Goal: Communication & Community: Answer question/provide support

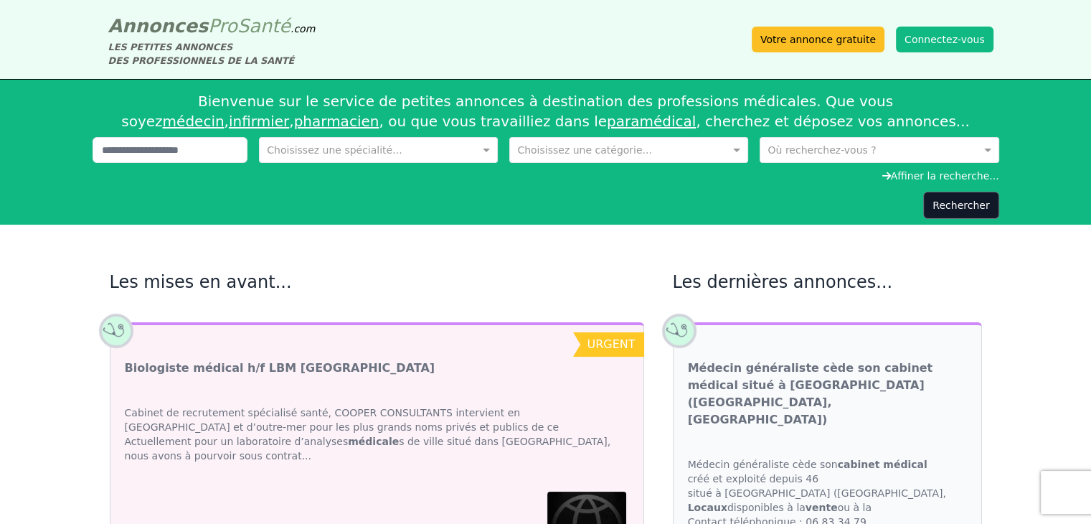
click at [952, 42] on button "Connectez-vous" at bounding box center [945, 40] width 98 height 26
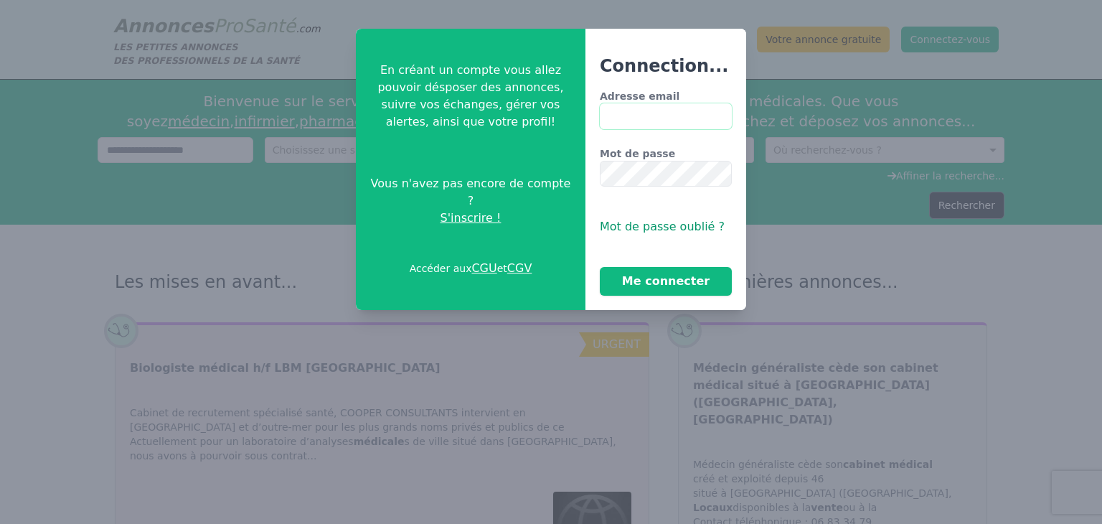
click at [689, 121] on input "Adresse email" at bounding box center [666, 116] width 132 height 26
type input "**********"
click at [703, 291] on button "Me connecter" at bounding box center [666, 281] width 132 height 29
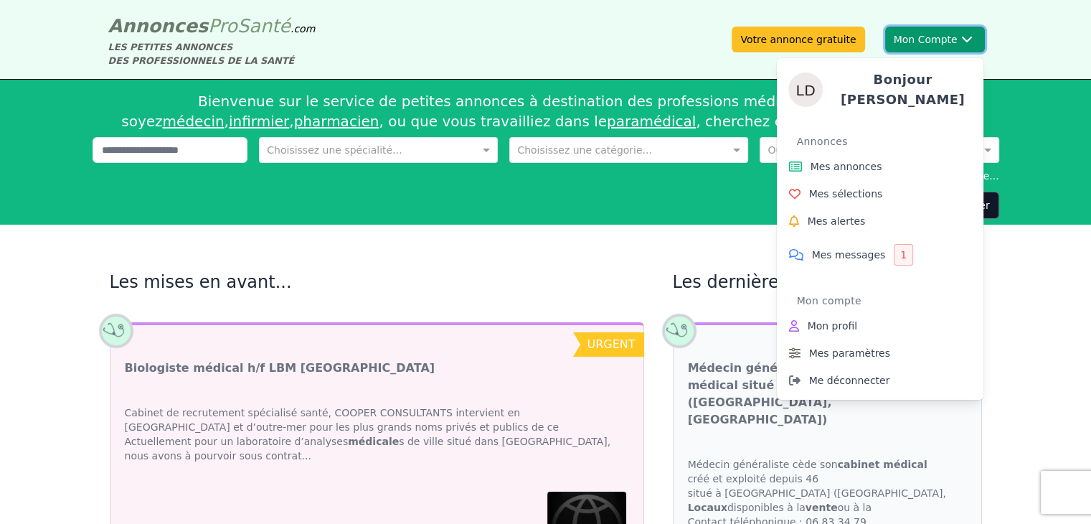
click at [959, 45] on button "Mon Compte Bonjour [PERSON_NAME] Annonces Mes annonces Mes sélections Mes alert…" at bounding box center [936, 40] width 100 height 26
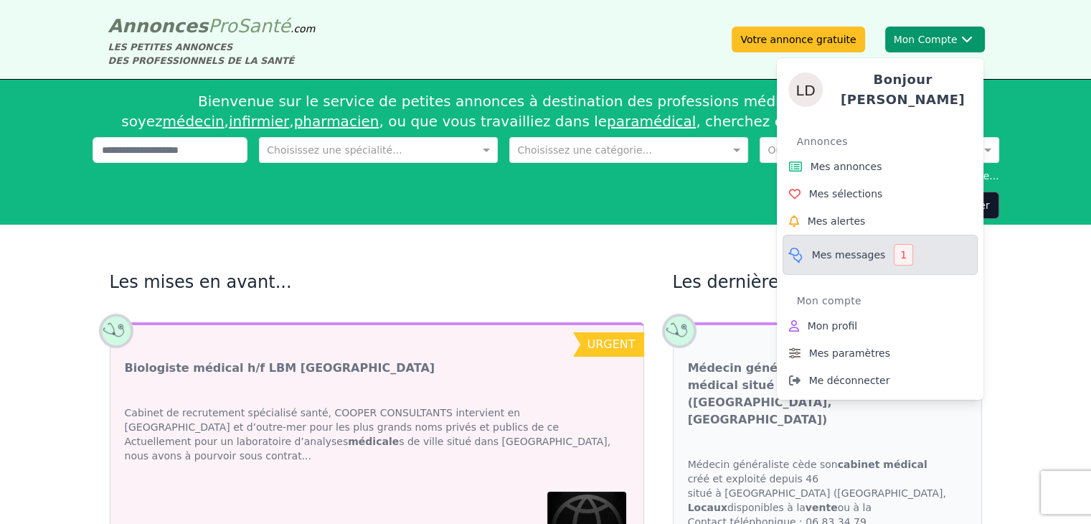
click at [854, 248] on span "Mes messages" at bounding box center [849, 255] width 74 height 14
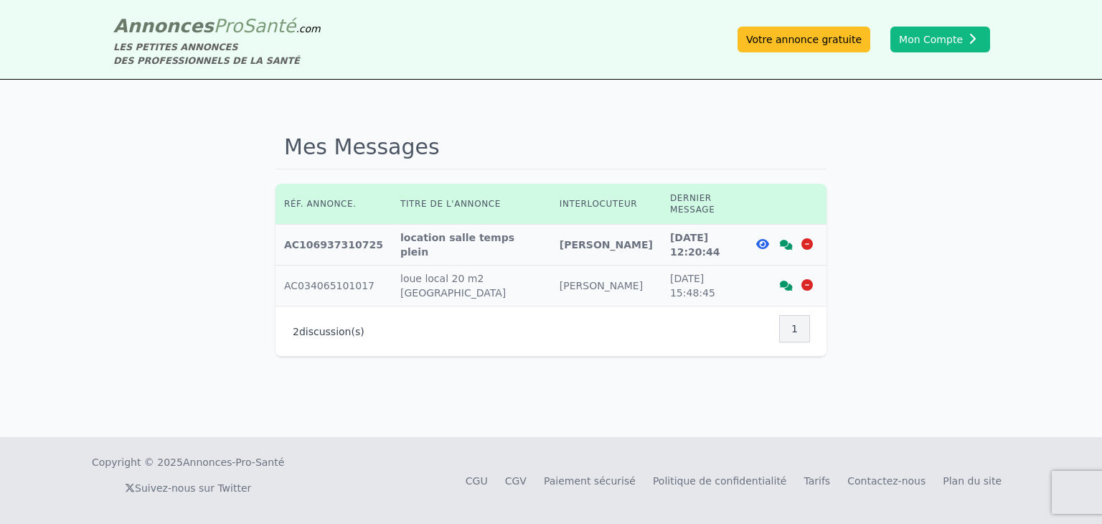
click at [761, 238] on icon at bounding box center [762, 243] width 13 height 11
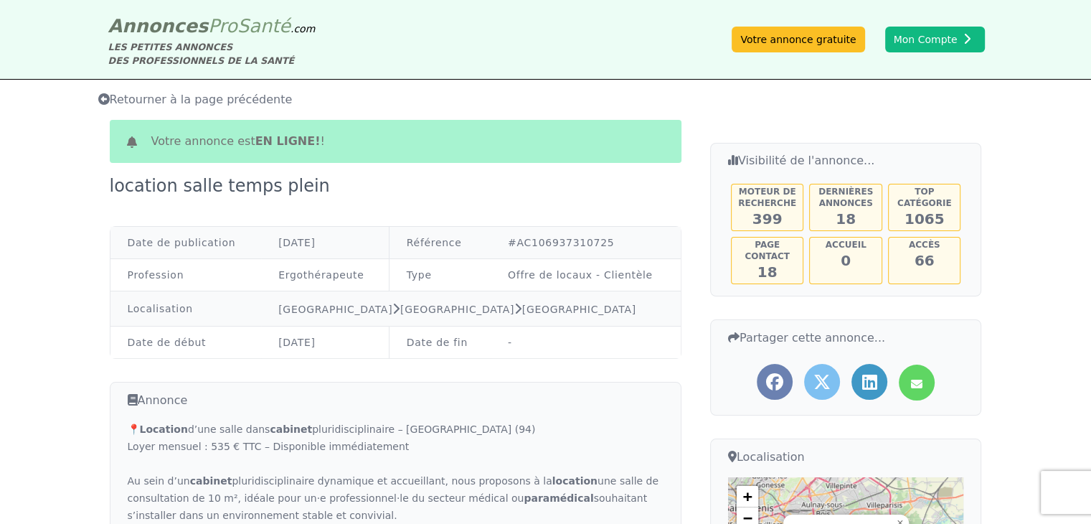
click at [105, 98] on icon at bounding box center [103, 98] width 11 height 11
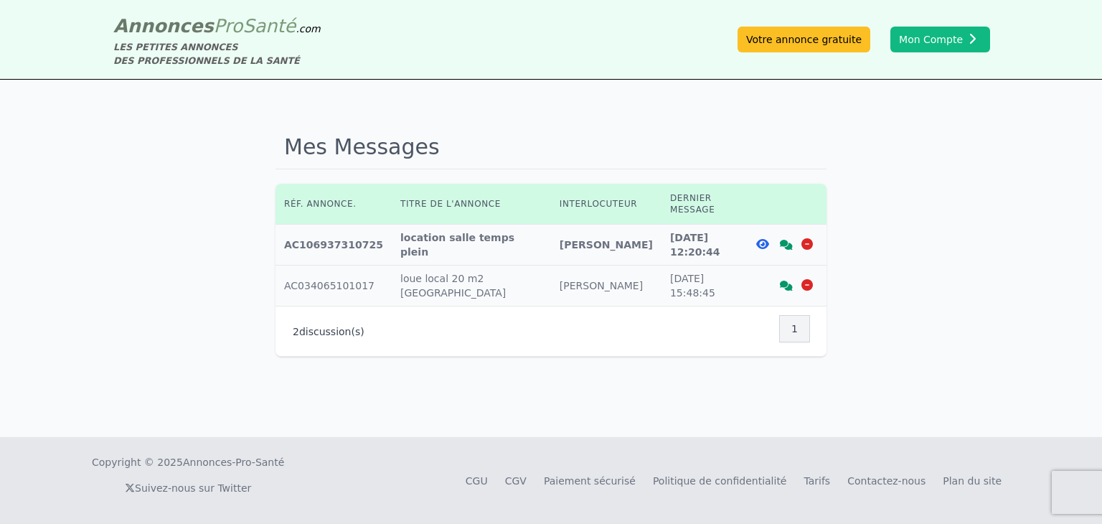
click at [787, 240] on icon at bounding box center [786, 245] width 13 height 10
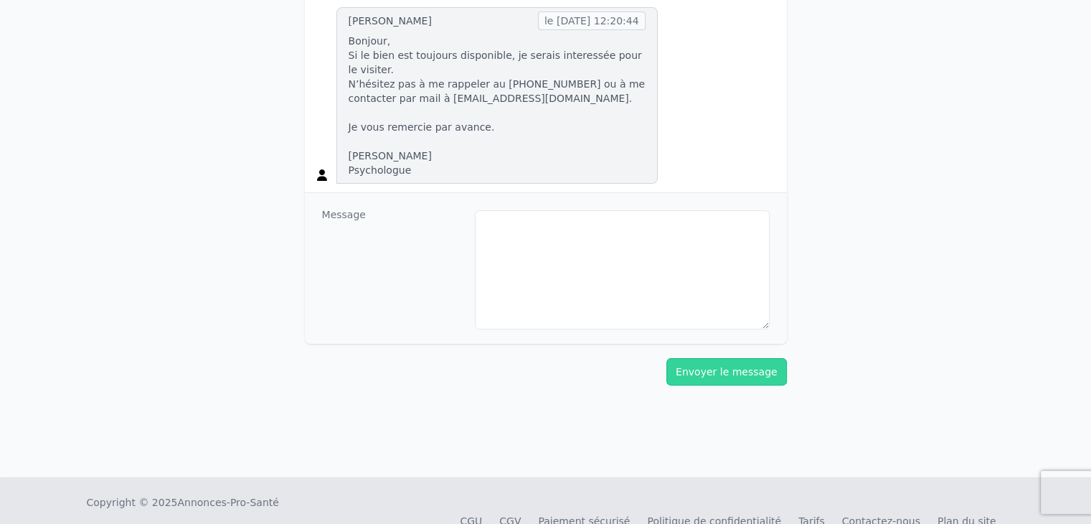
scroll to position [318, 0]
drag, startPoint x: 540, startPoint y: 70, endPoint x: 489, endPoint y: 67, distance: 51.1
click at [489, 67] on p "Bonjour, Si le bien est toujours disponible, je serais interessée pour le visit…" at bounding box center [497, 105] width 297 height 144
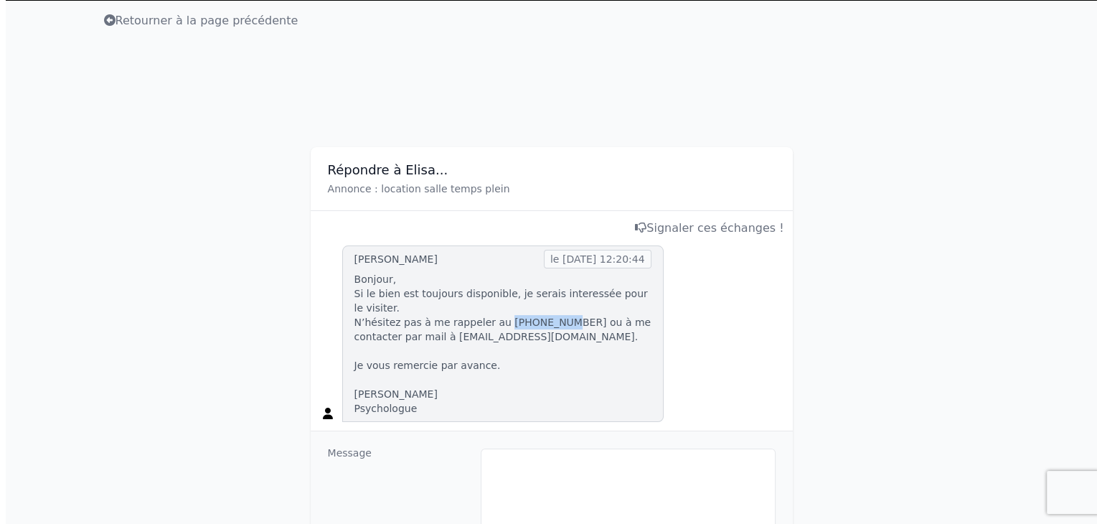
scroll to position [0, 0]
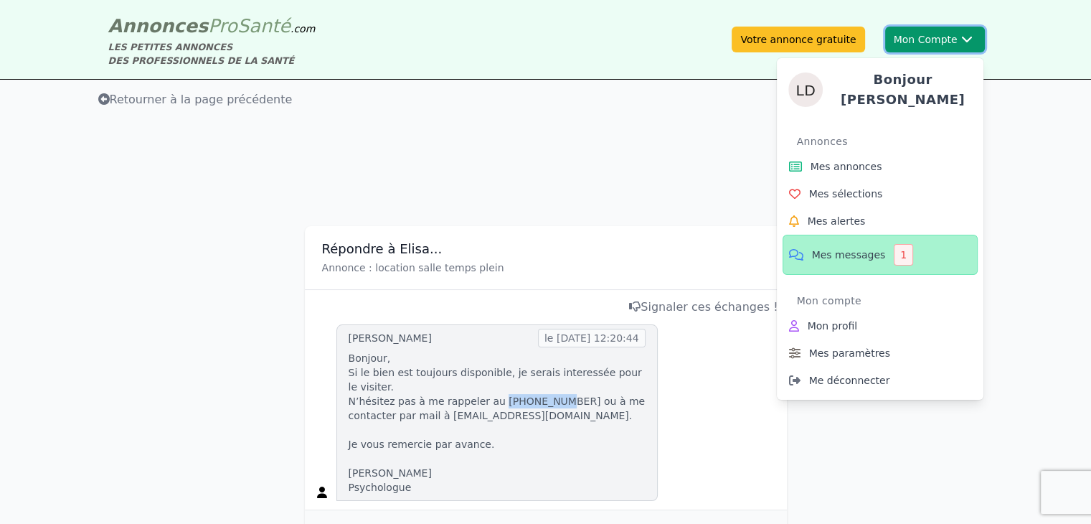
click at [924, 34] on button "Mon Compte Bonjour [PERSON_NAME] Annonces Mes annonces Mes sélections Mes alert…" at bounding box center [936, 40] width 100 height 26
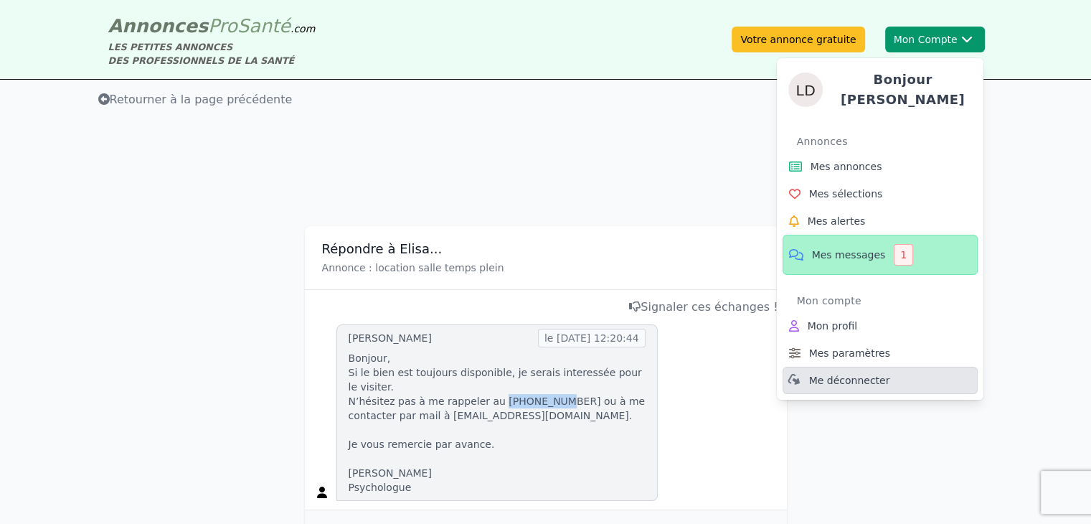
click at [845, 367] on link "Me déconnecter" at bounding box center [880, 380] width 195 height 27
